Goal: Transaction & Acquisition: Purchase product/service

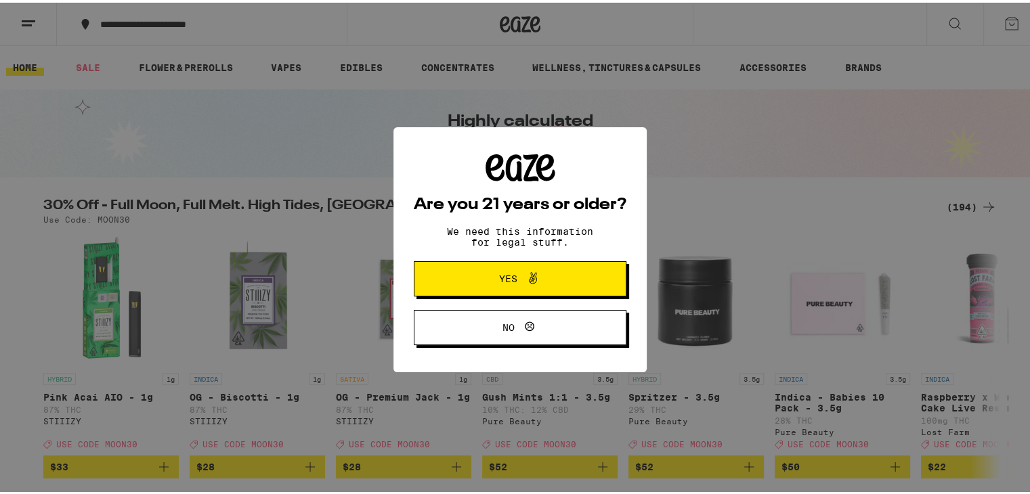
click at [469, 272] on span "Yes" at bounding box center [520, 277] width 103 height 18
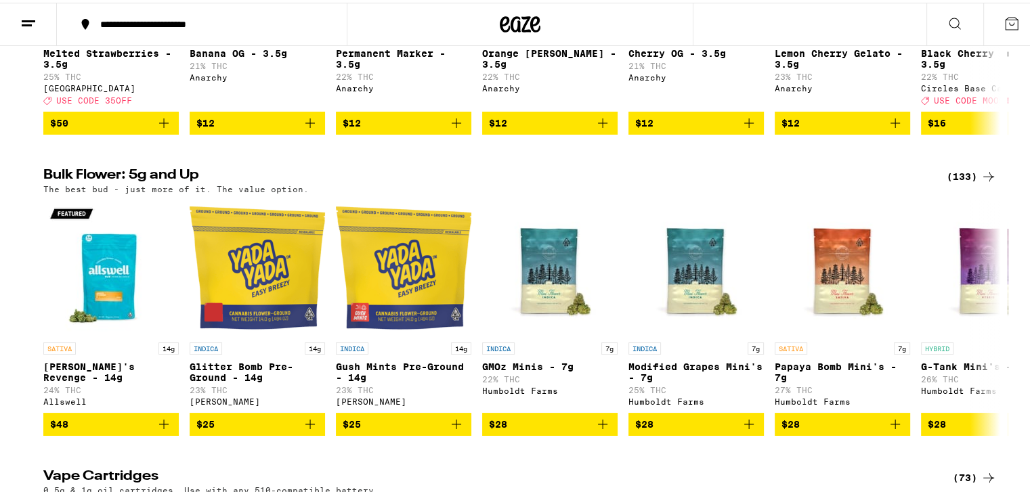
scroll to position [1397, 0]
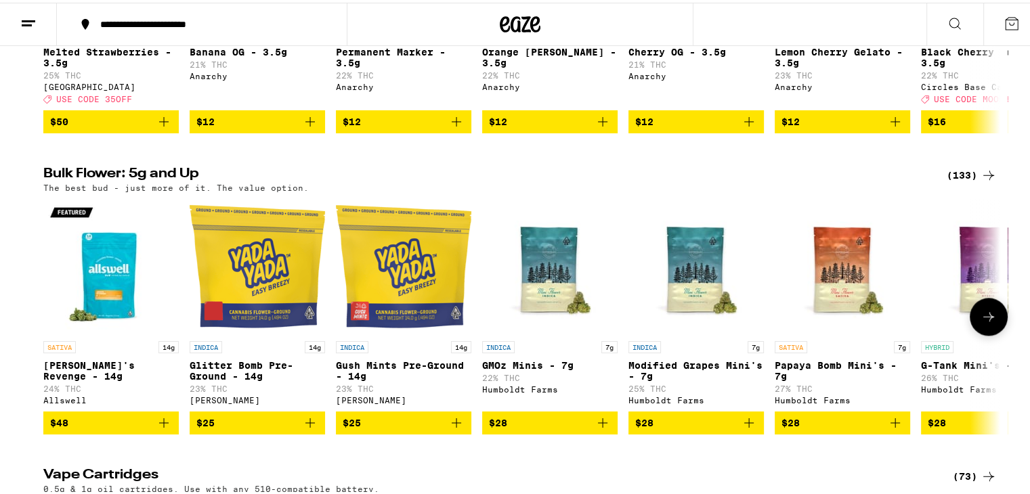
click at [114, 304] on img "Open page for Jack's Revenge - 14g from Allswell" at bounding box center [110, 263] width 135 height 135
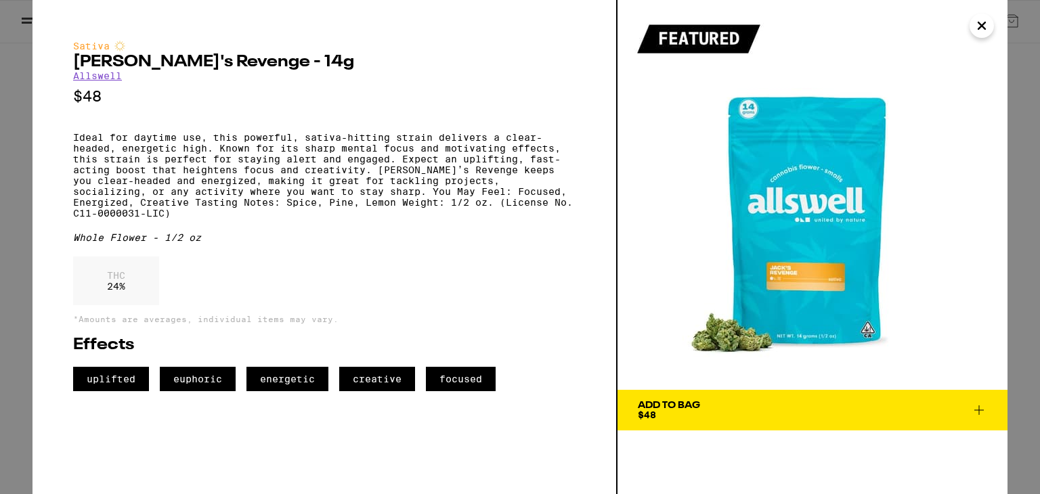
click at [980, 36] on button "Close" at bounding box center [982, 26] width 24 height 24
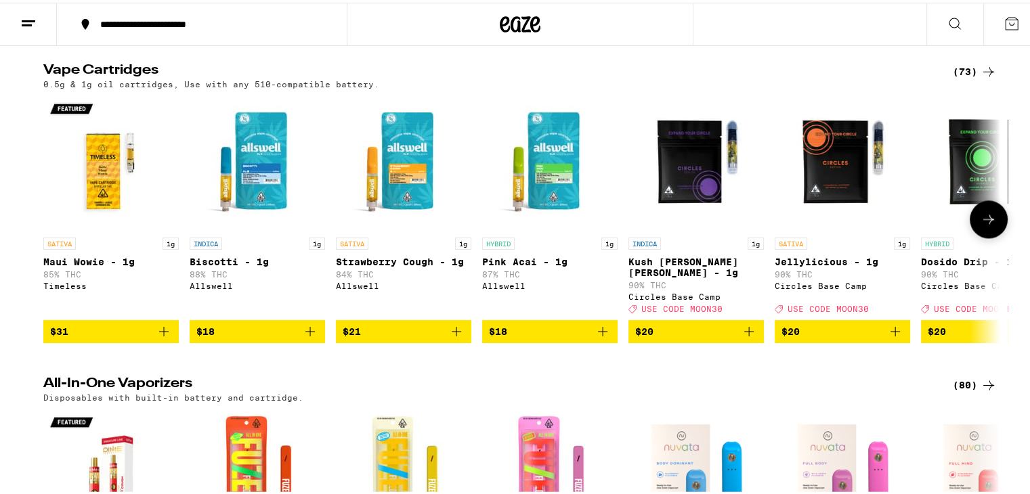
scroll to position [1806, 0]
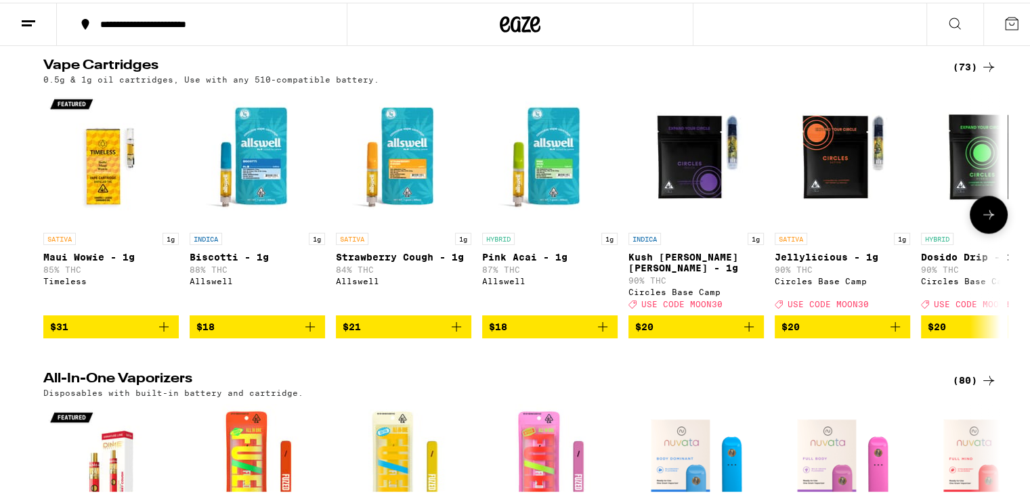
click at [549, 223] on img "Open page for Pink Acai - 1g from Allswell" at bounding box center [549, 155] width 135 height 135
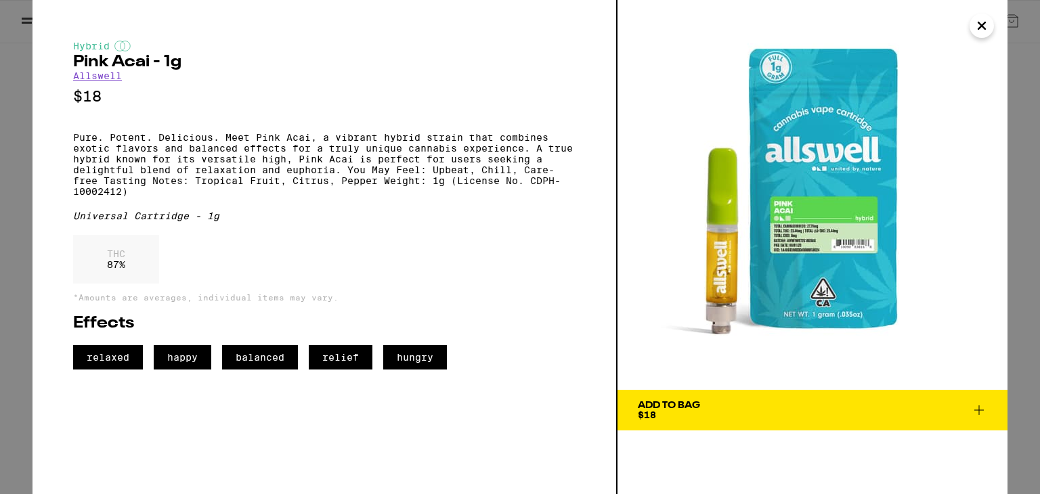
click at [979, 26] on icon "Close" at bounding box center [982, 26] width 16 height 20
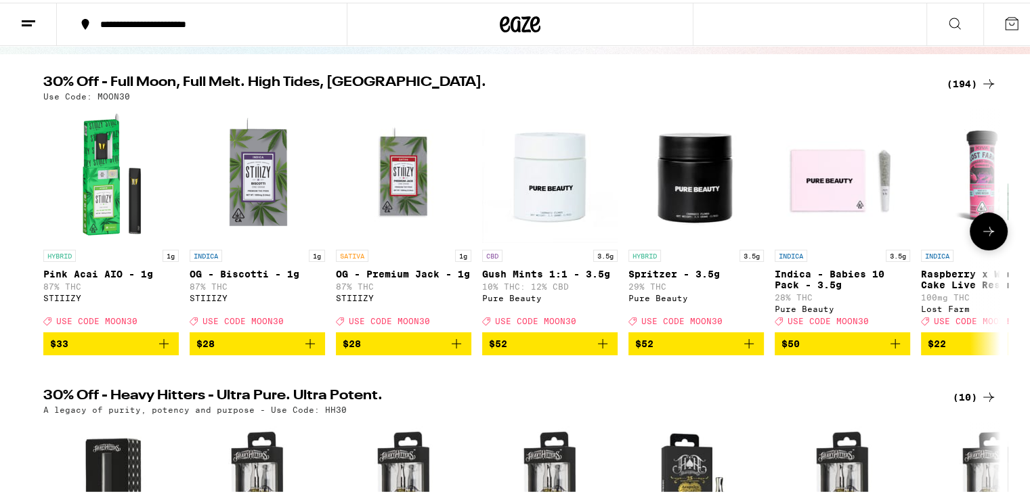
scroll to position [122, 0]
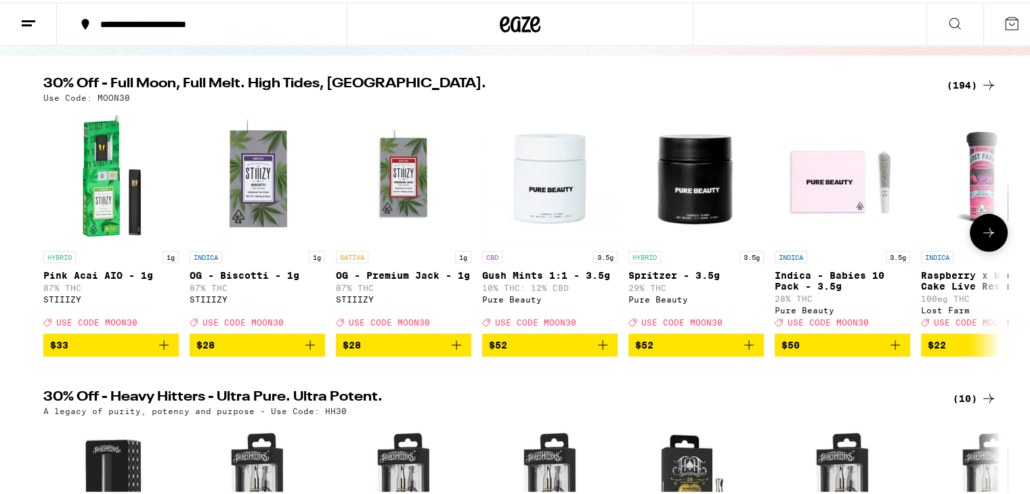
click at [382, 274] on p "OG - Premium Jack - 1g" at bounding box center [403, 273] width 135 height 11
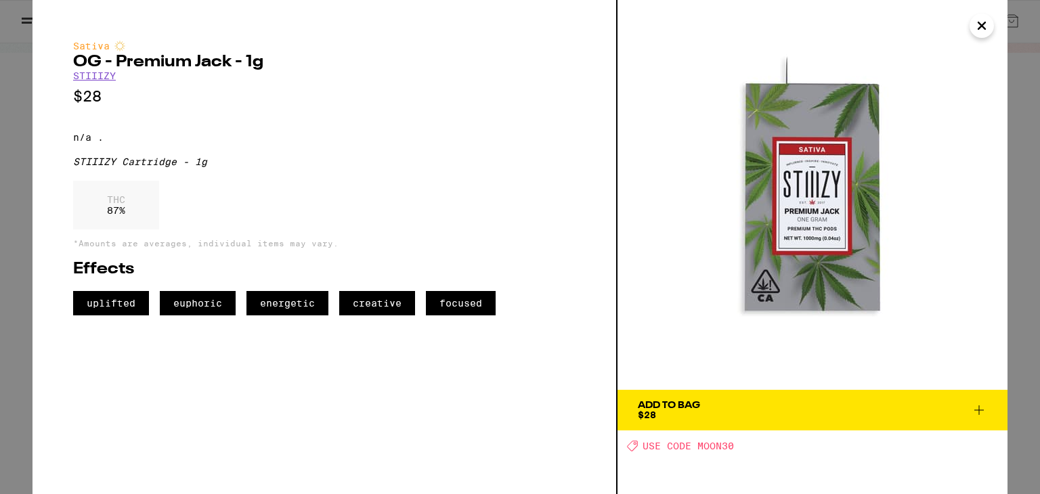
click at [983, 23] on icon "Close" at bounding box center [982, 25] width 7 height 7
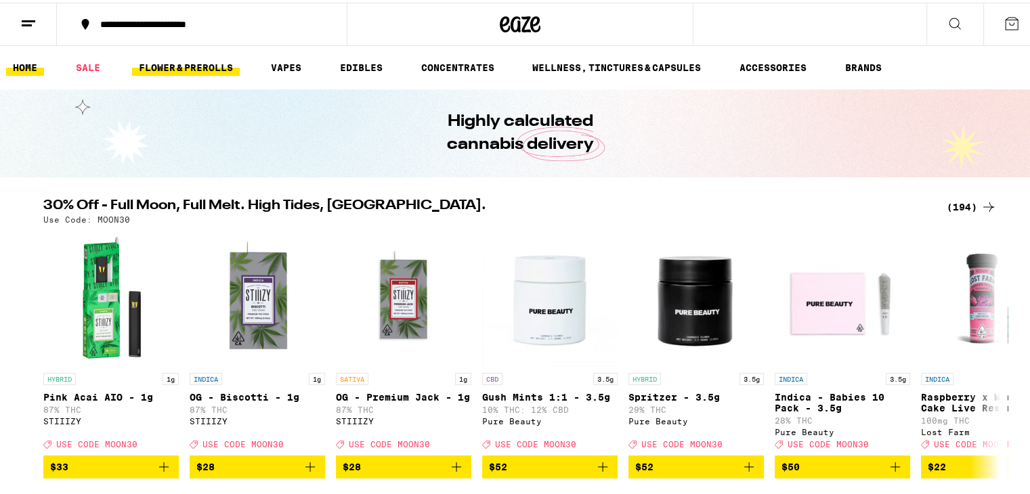
click at [196, 68] on link "FLOWER & PREROLLS" at bounding box center [186, 65] width 108 height 16
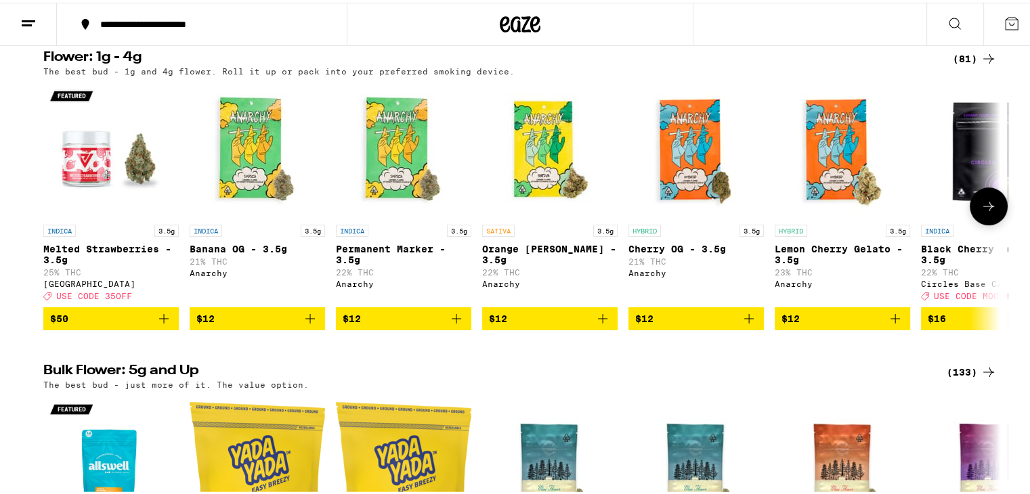
scroll to position [141, 0]
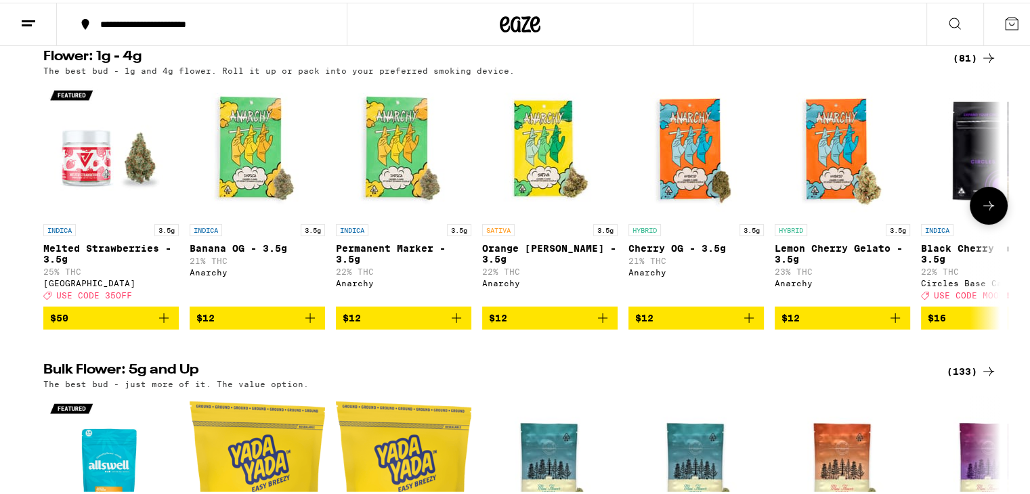
click at [536, 250] on p "Orange [PERSON_NAME] - 3.5g" at bounding box center [549, 251] width 135 height 22
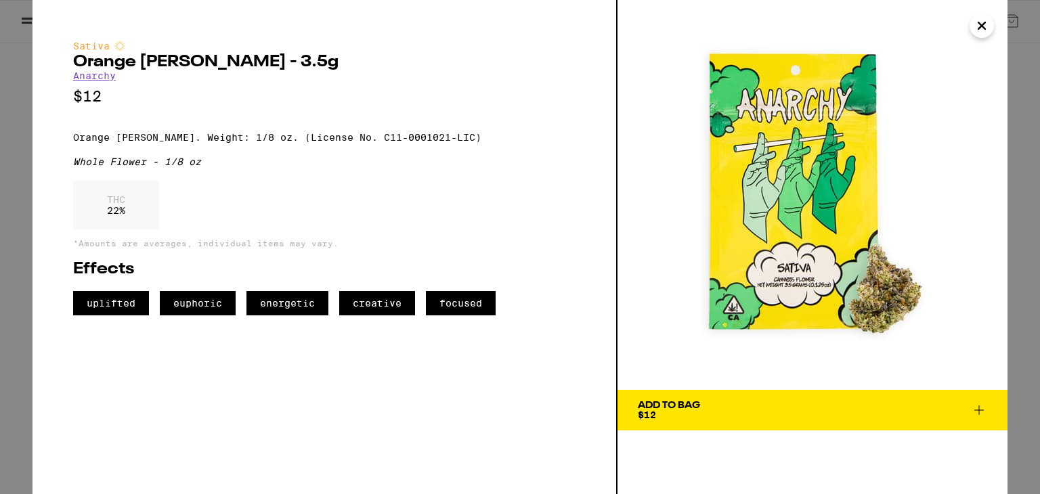
click at [695, 406] on div "Add To Bag" at bounding box center [669, 405] width 62 height 9
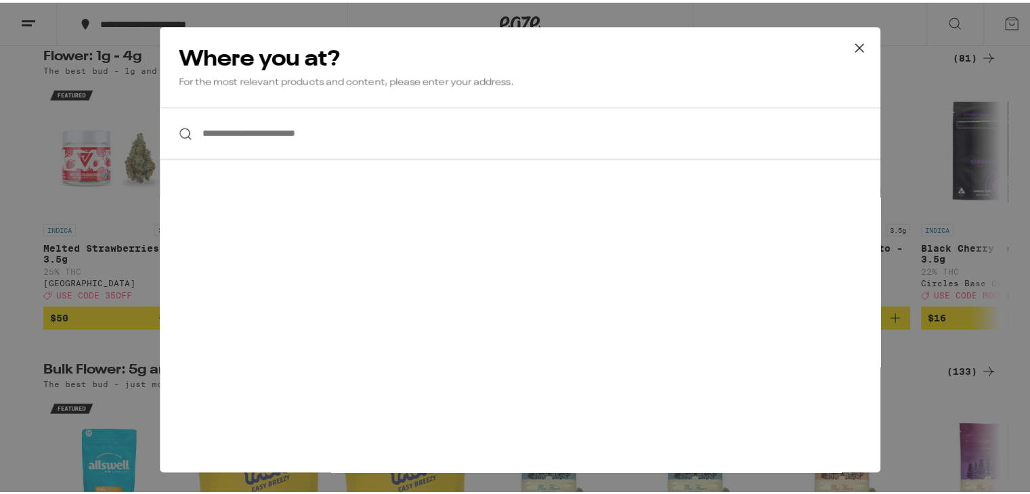
click at [444, 123] on input "**********" at bounding box center [520, 131] width 721 height 52
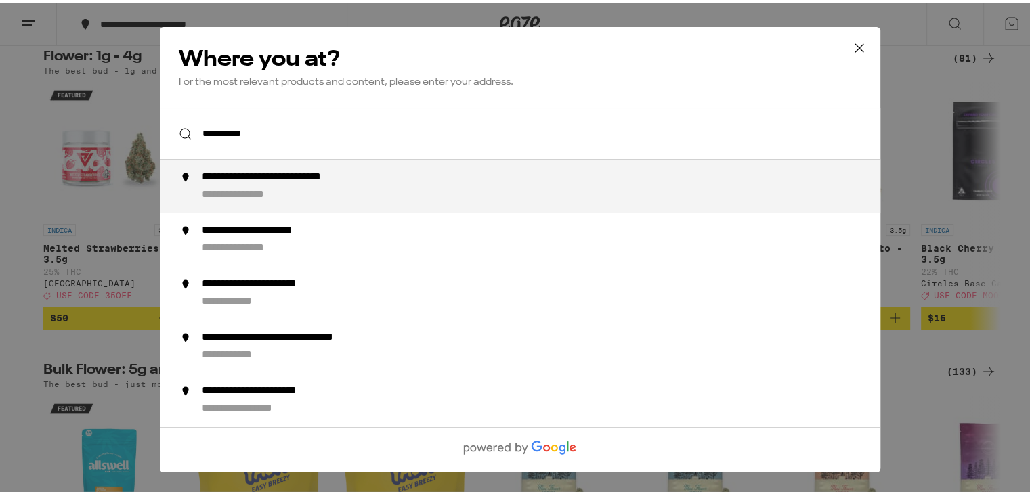
click at [351, 177] on div "**********" at bounding box center [303, 175] width 203 height 14
type input "**********"
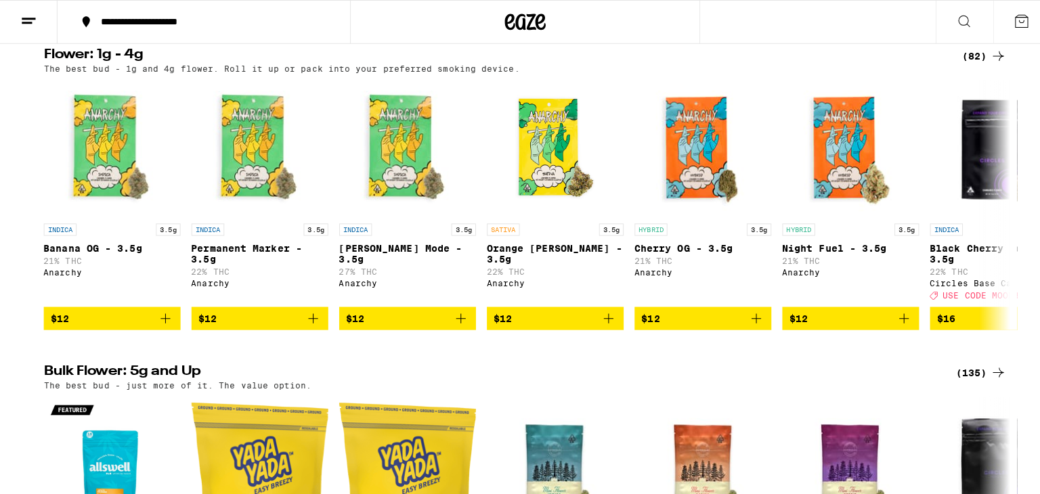
scroll to position [54, 0]
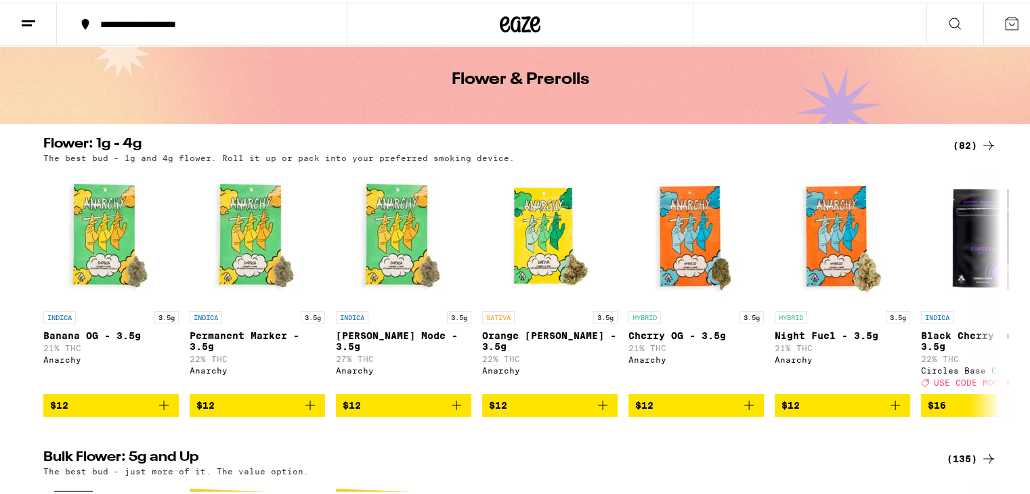
click at [1006, 26] on icon at bounding box center [1012, 21] width 12 height 12
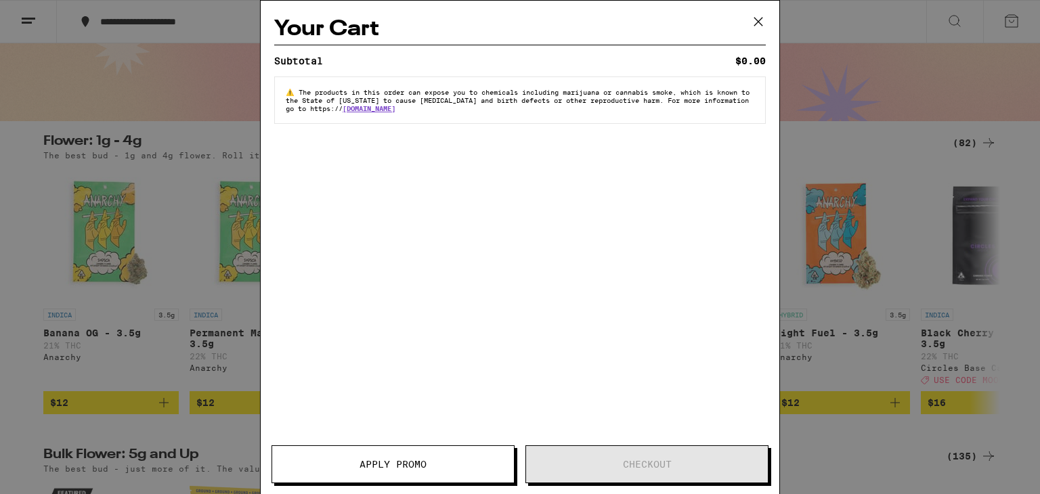
click at [766, 18] on icon at bounding box center [758, 22] width 20 height 20
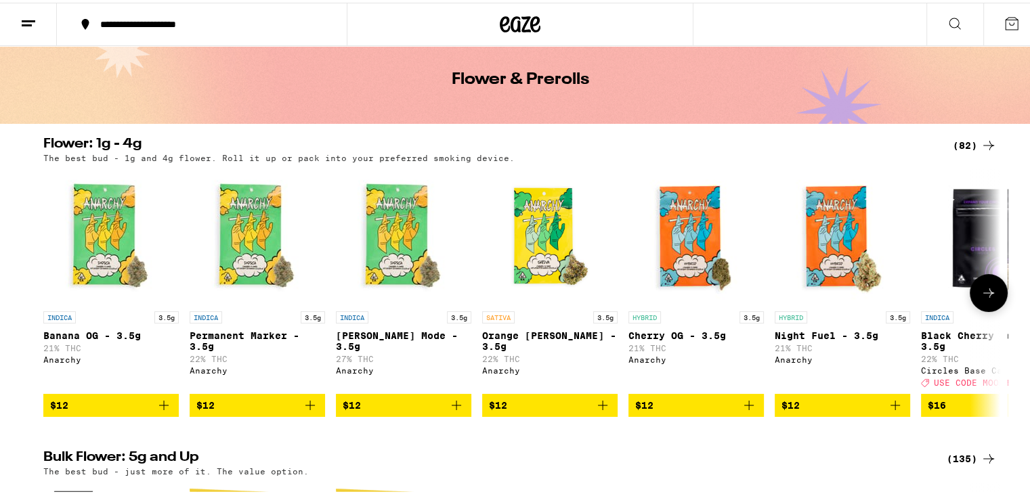
click at [525, 269] on img "Open page for Orange Runtz - 3.5g from Anarchy" at bounding box center [549, 234] width 135 height 135
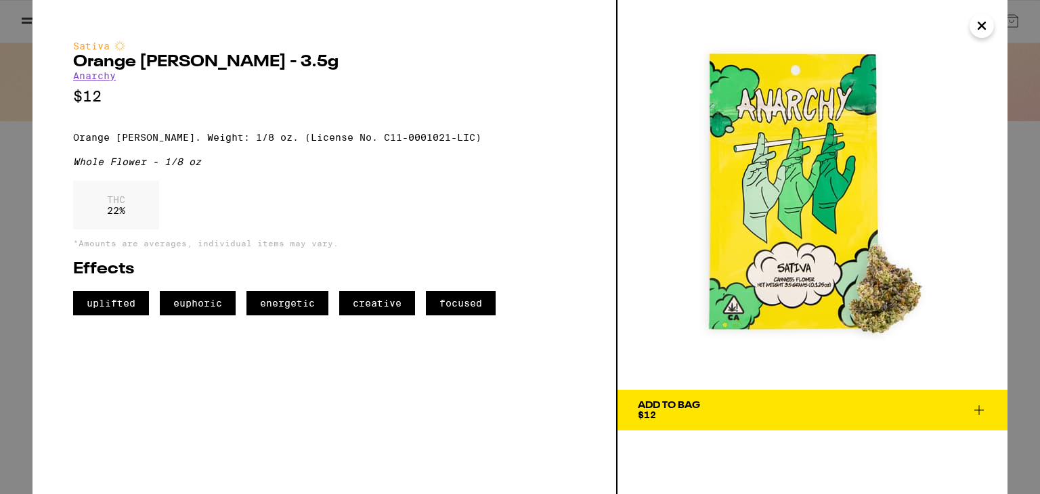
click at [689, 416] on div "Add To Bag $12" at bounding box center [669, 410] width 62 height 19
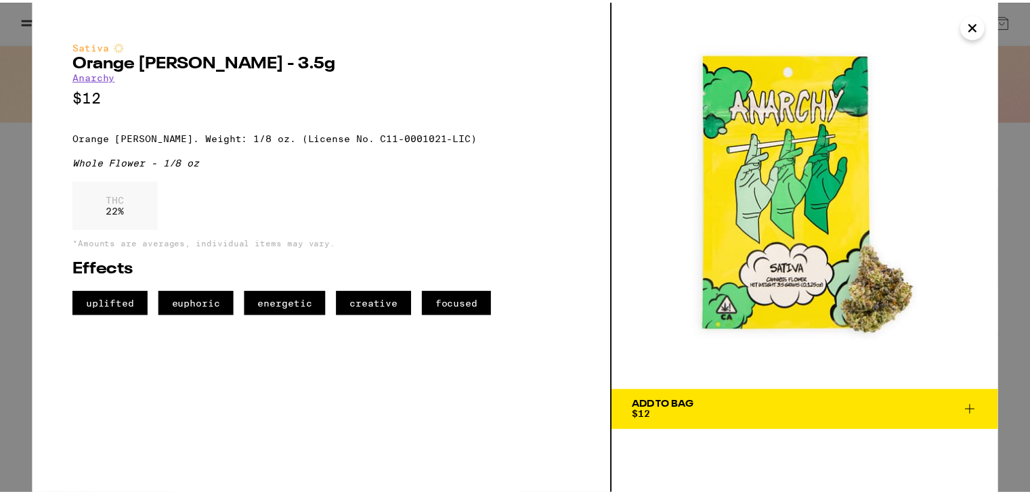
scroll to position [97, 0]
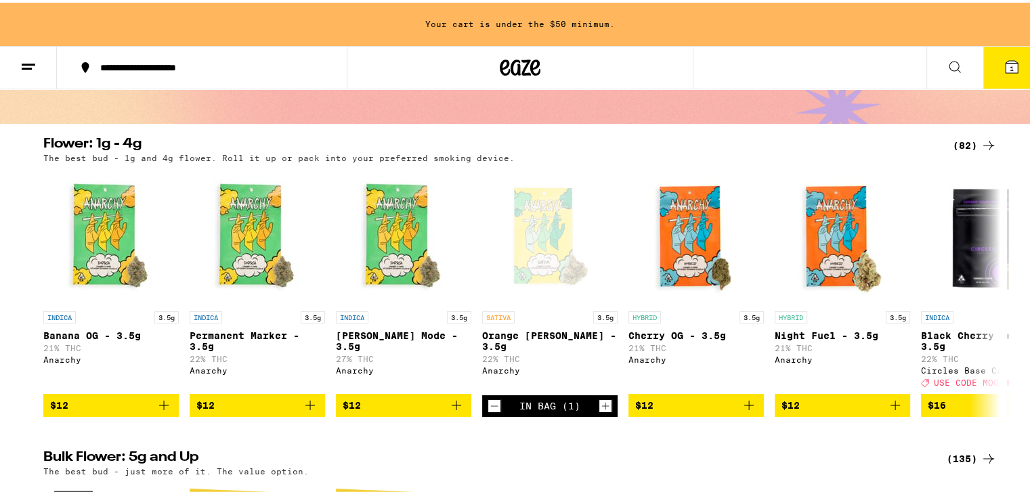
click at [1000, 81] on button "1" at bounding box center [1011, 65] width 57 height 42
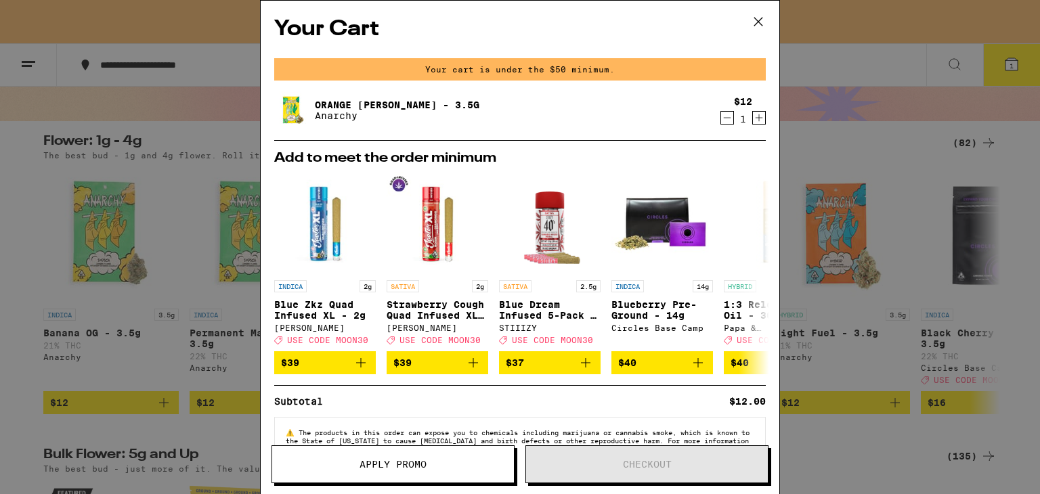
click at [755, 18] on icon at bounding box center [758, 22] width 8 height 8
